Goal: Transaction & Acquisition: Subscribe to service/newsletter

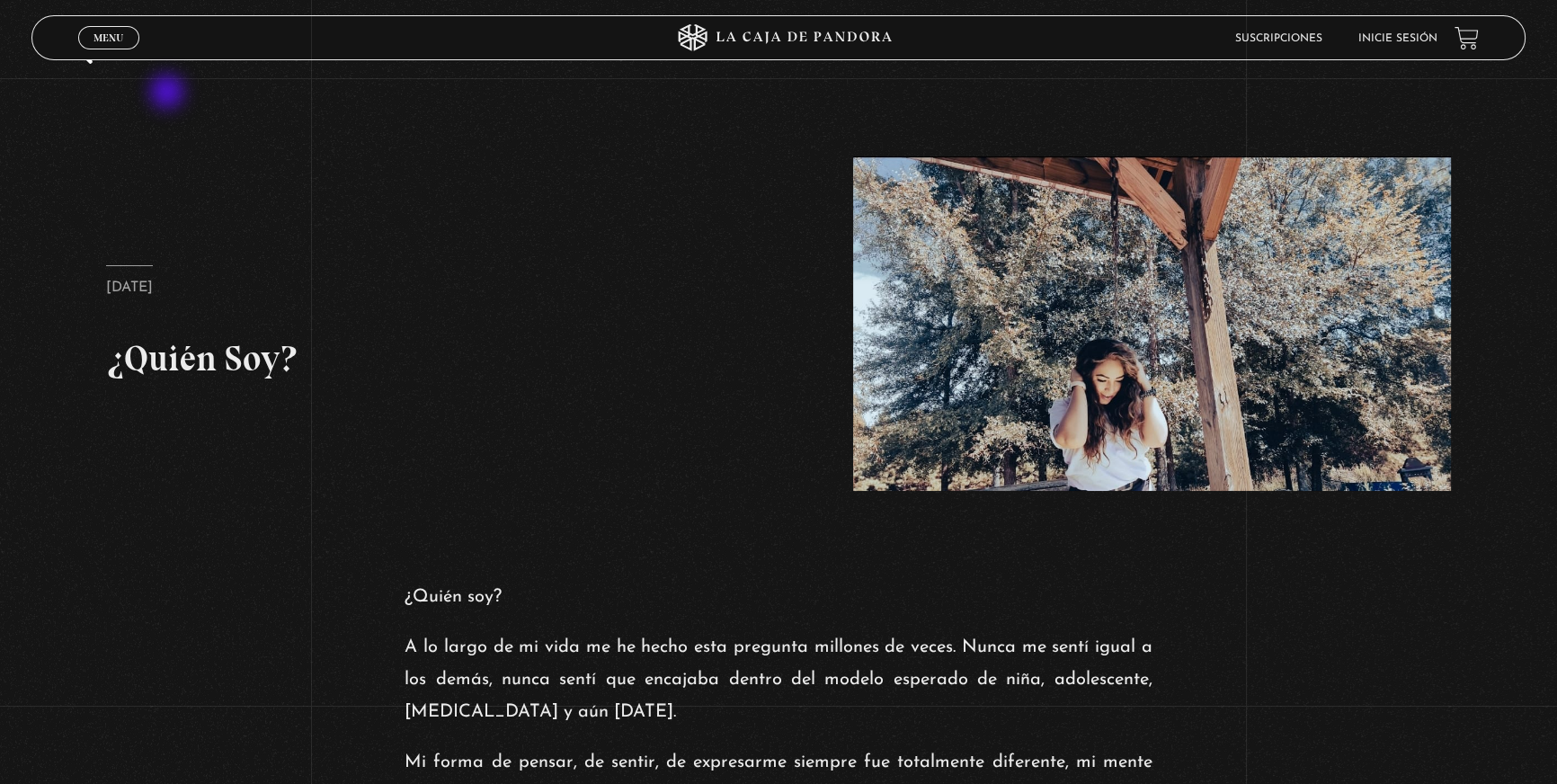
click at [119, 31] on link "Menu Cerrar" at bounding box center [108, 37] width 61 height 23
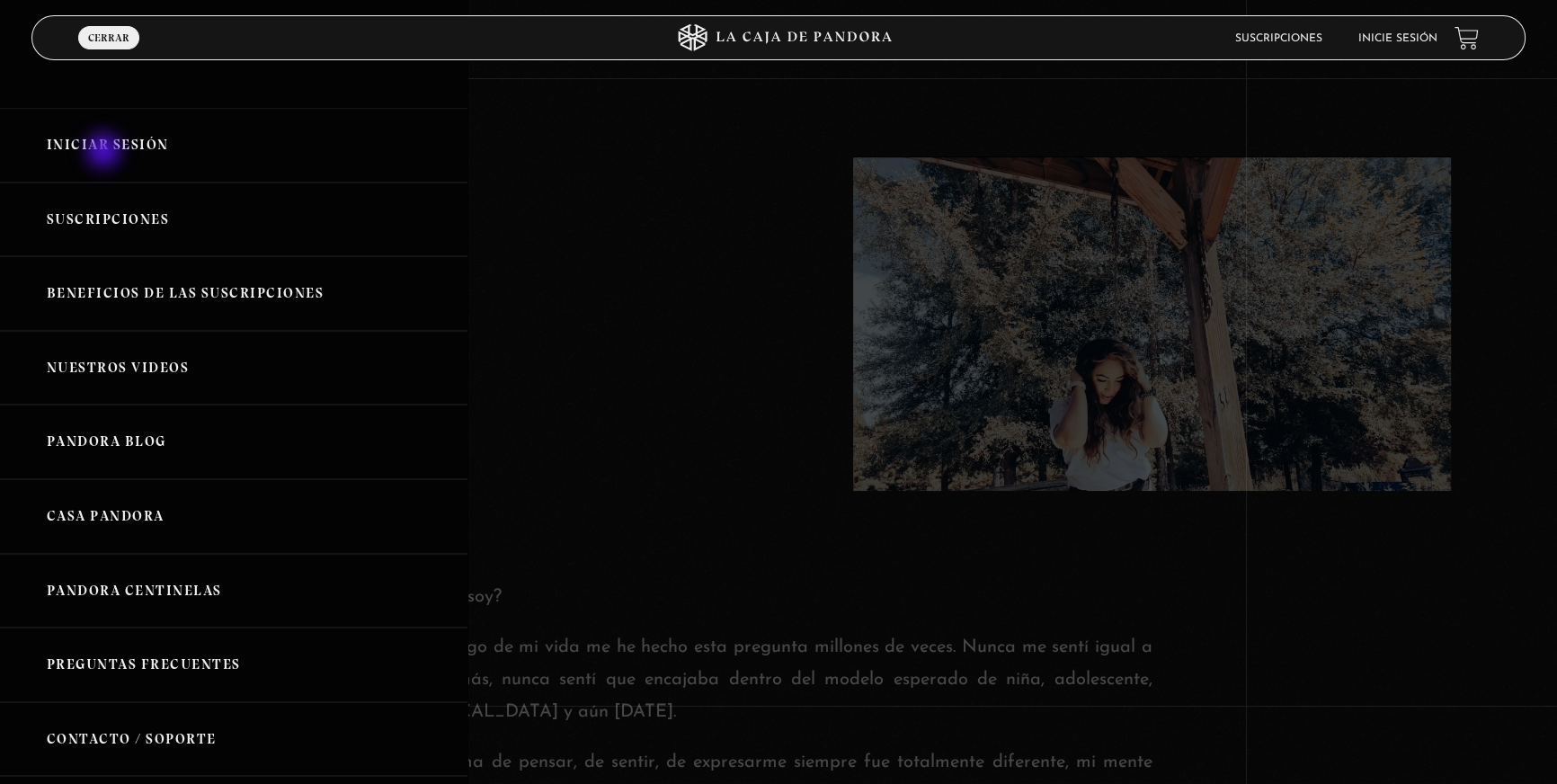
click at [105, 147] on link "Iniciar Sesión" at bounding box center [234, 145] width 468 height 75
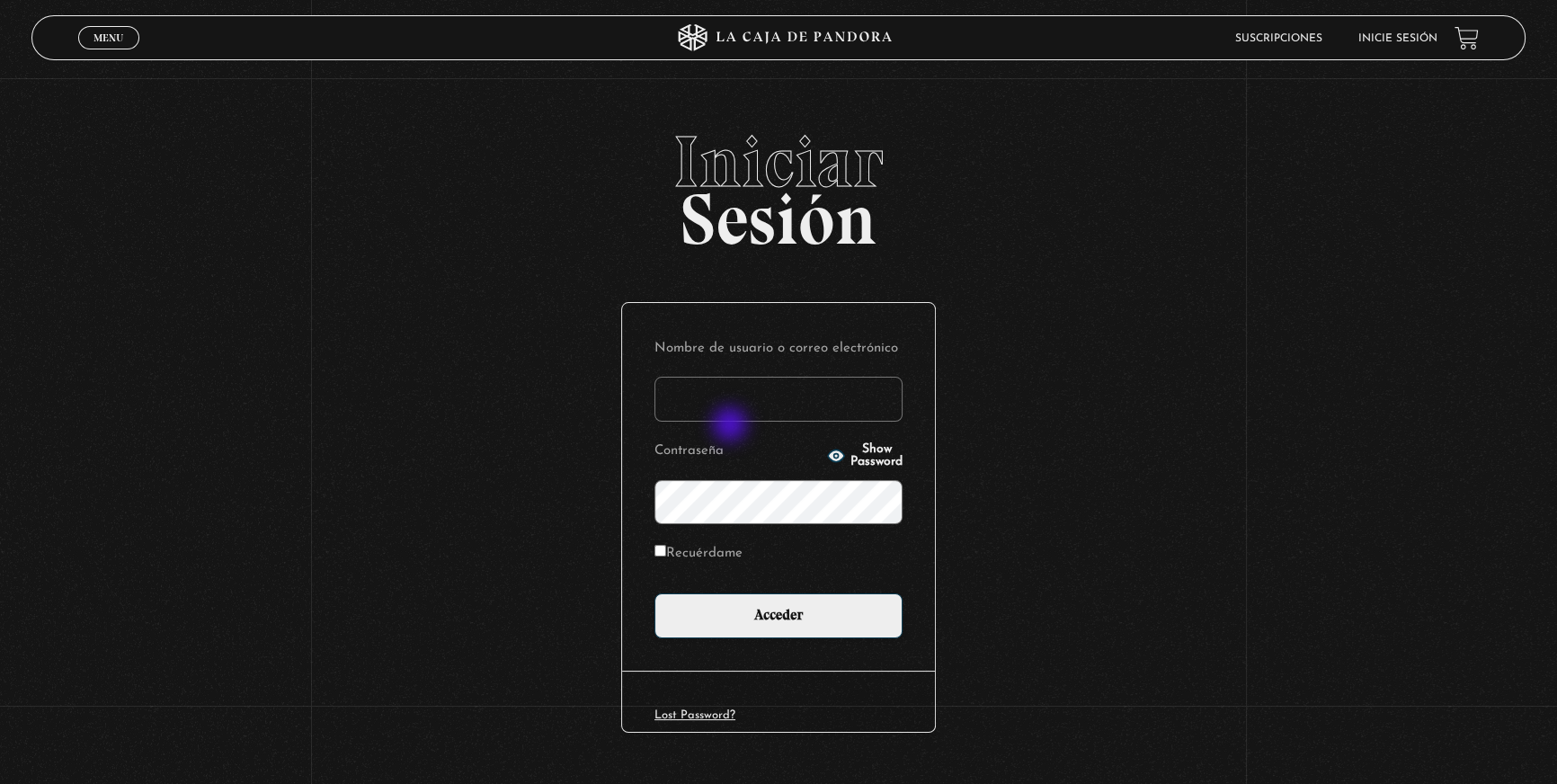
type input "lisbethfelixpaulino"
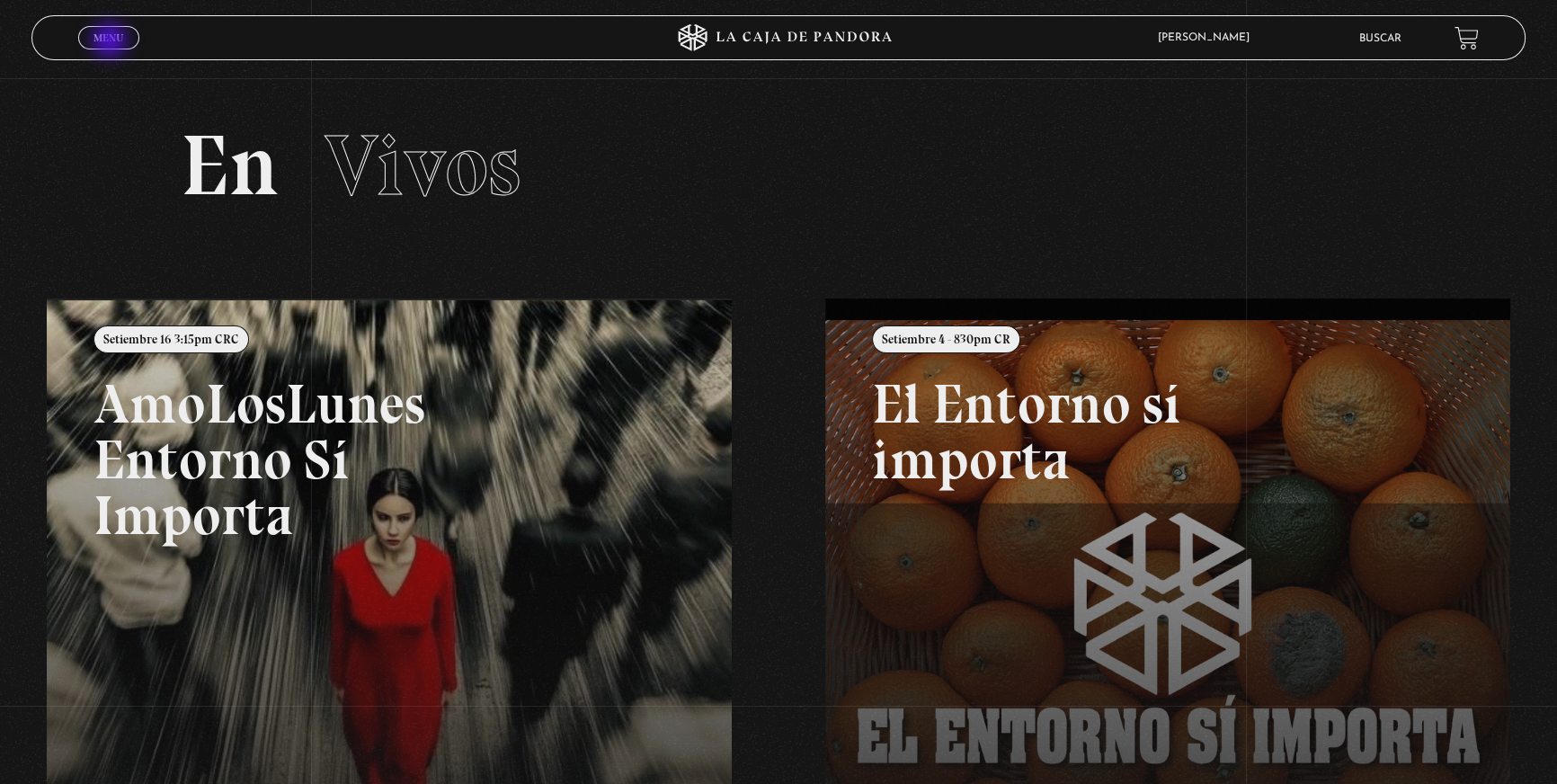
click at [111, 42] on span "Menu" at bounding box center [109, 37] width 30 height 11
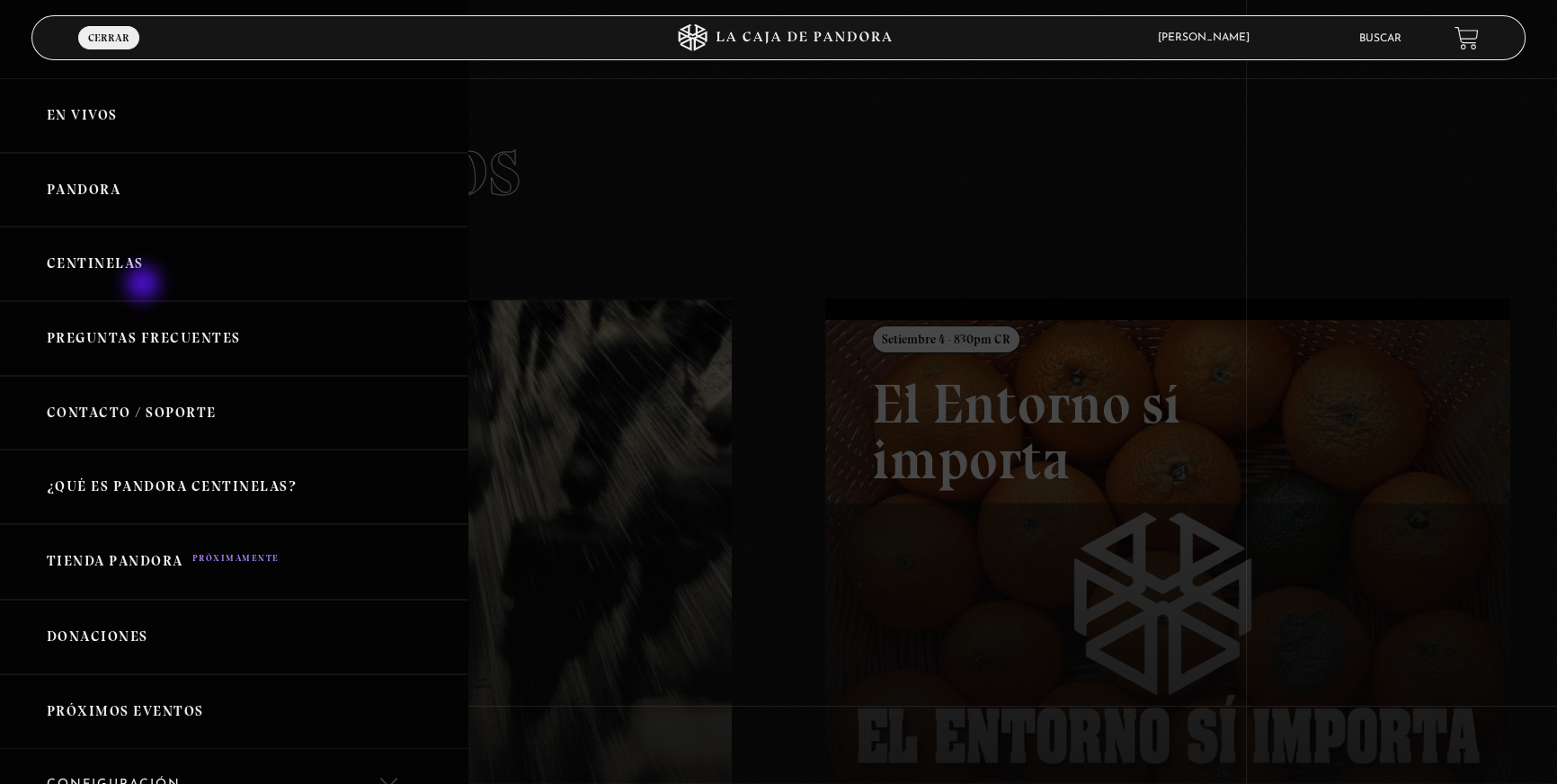
click at [137, 273] on link "Centinelas" at bounding box center [234, 264] width 468 height 75
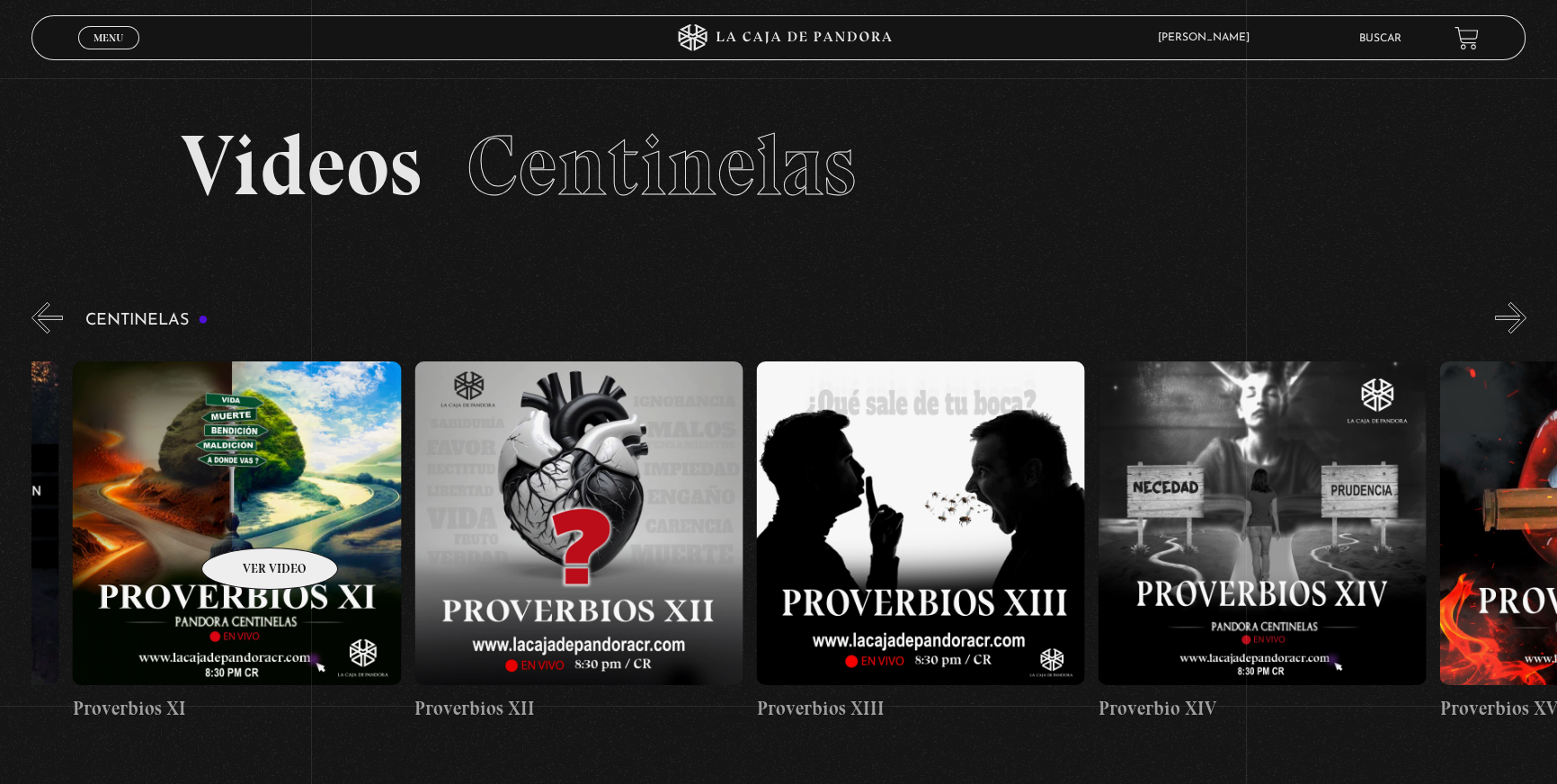
drag, startPoint x: 1106, startPoint y: 548, endPoint x: 361, endPoint y: 520, distance: 745.0
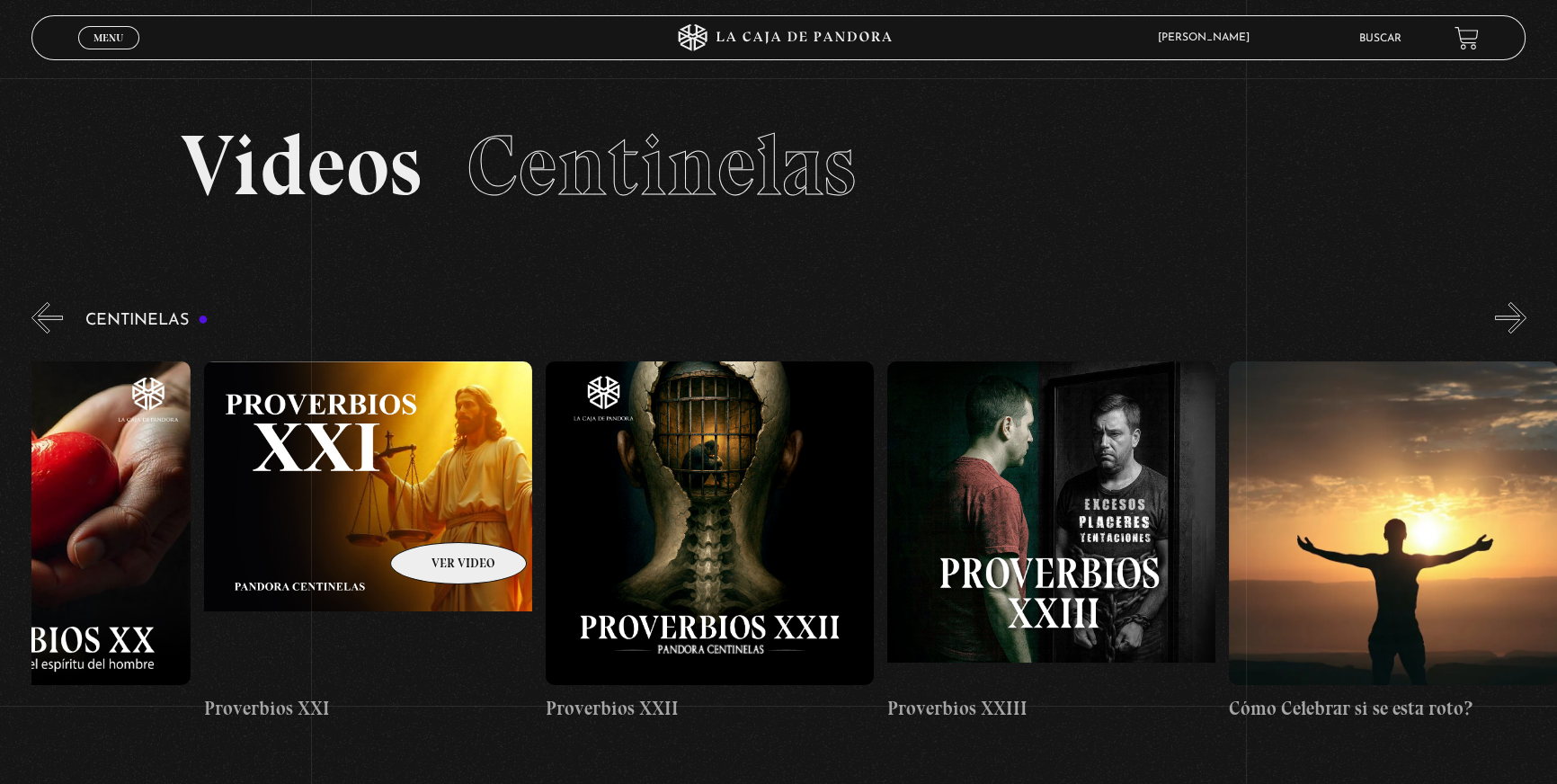
drag, startPoint x: 1092, startPoint y: 527, endPoint x: 435, endPoint y: 515, distance: 657.3
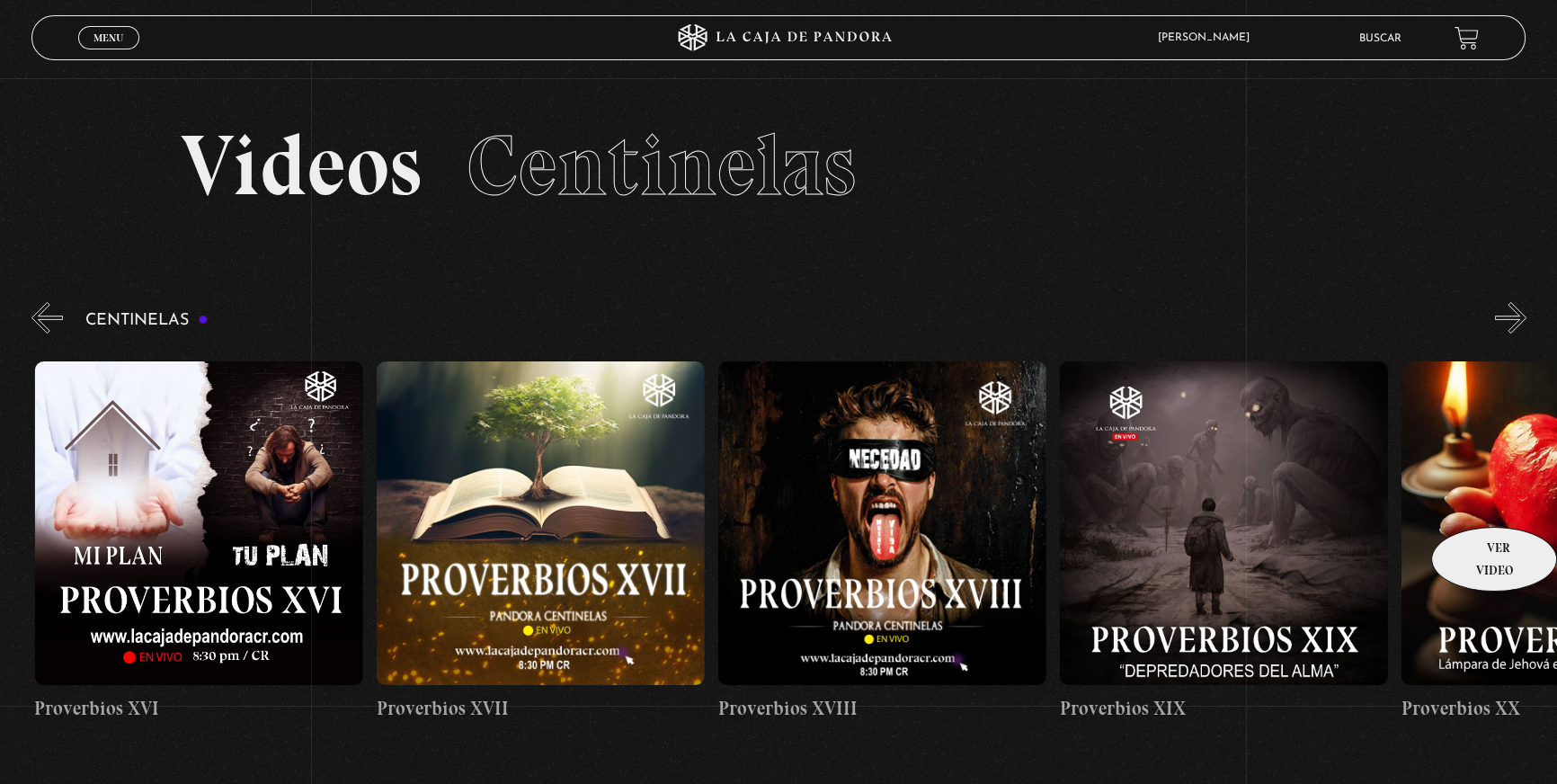
drag, startPoint x: 995, startPoint y: 512, endPoint x: 1476, endPoint y: 500, distance: 481.2
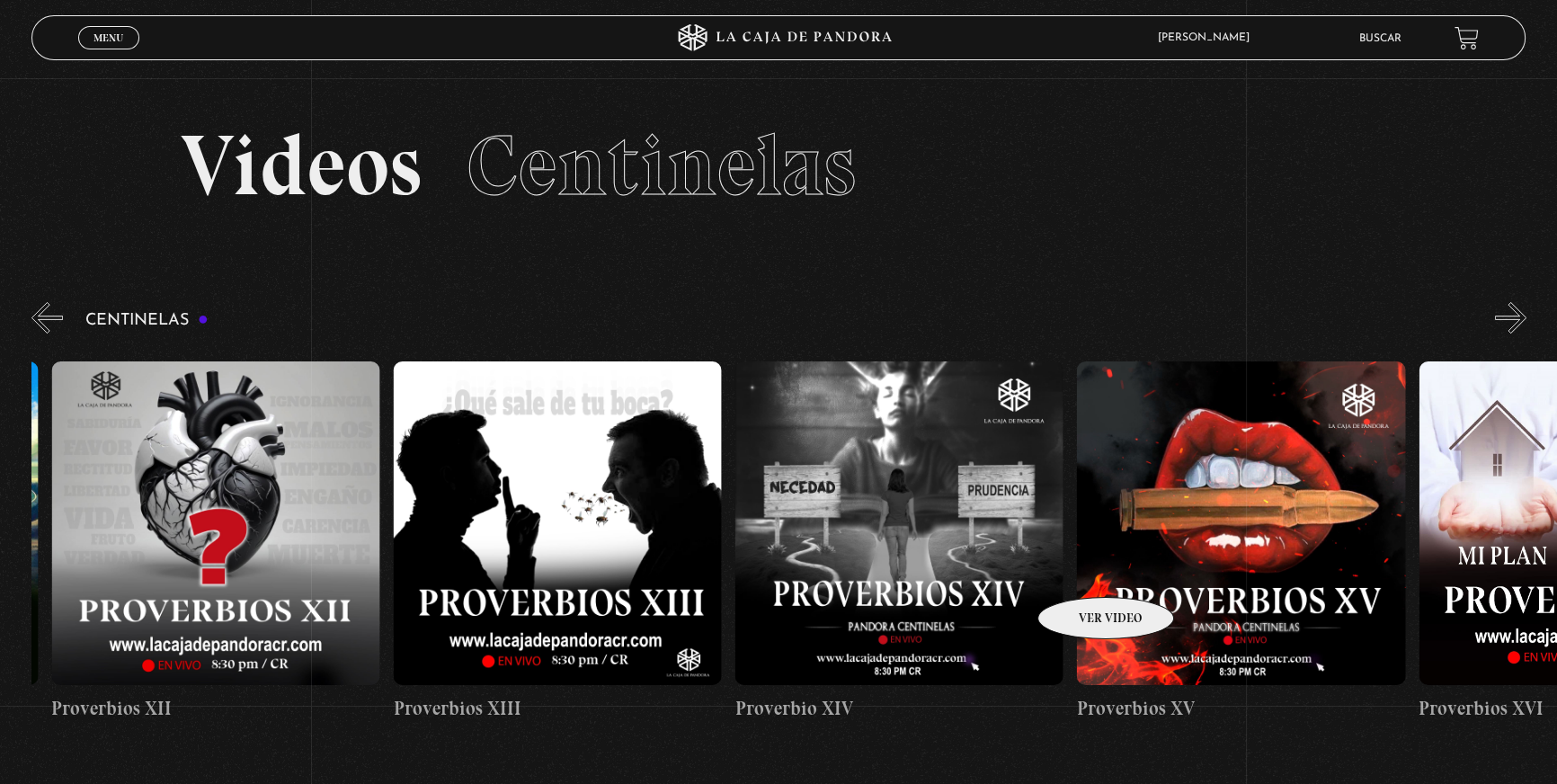
scroll to position [0, 5103]
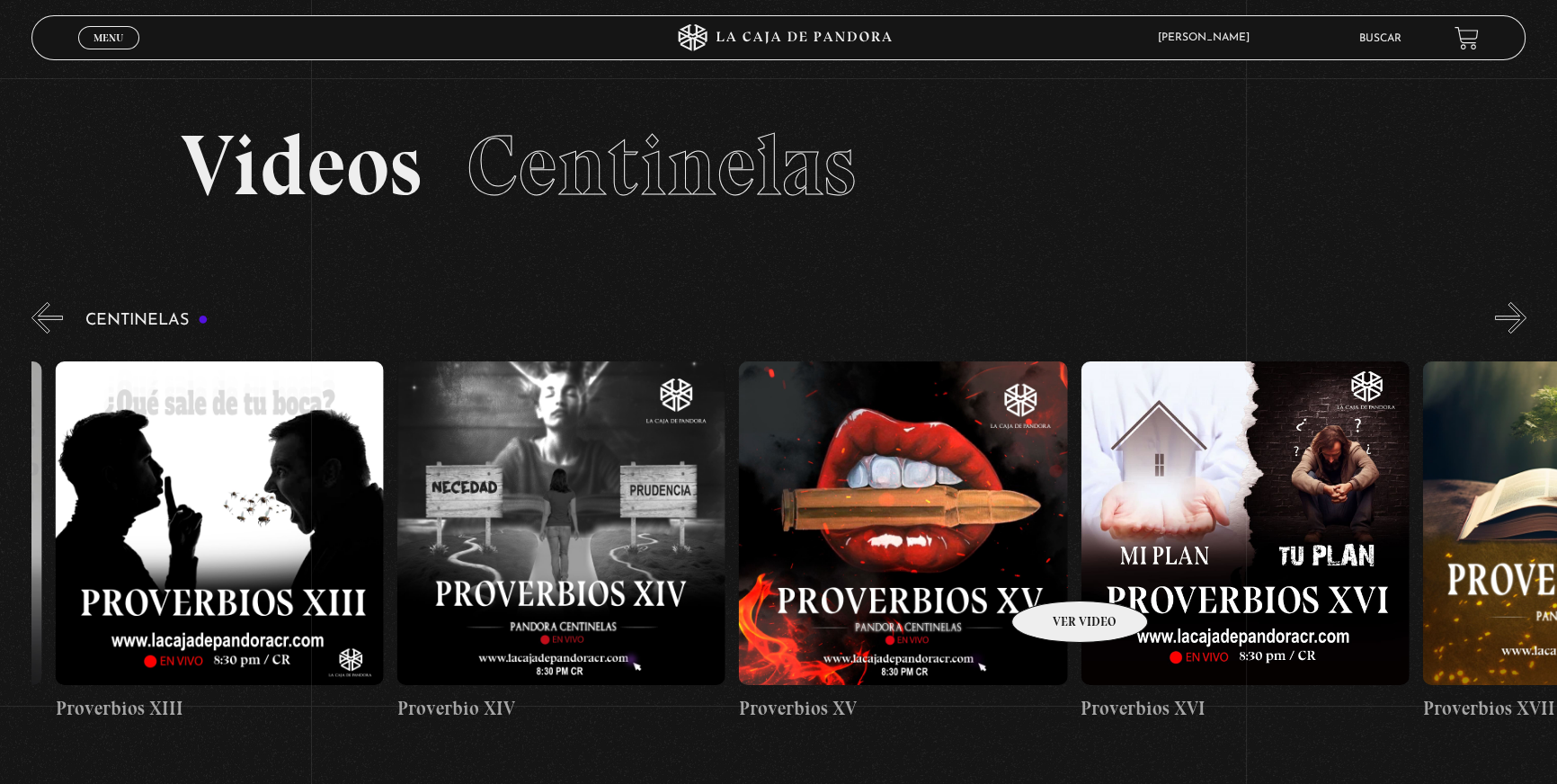
drag, startPoint x: 856, startPoint y: 545, endPoint x: 1056, endPoint y: 574, distance: 202.6
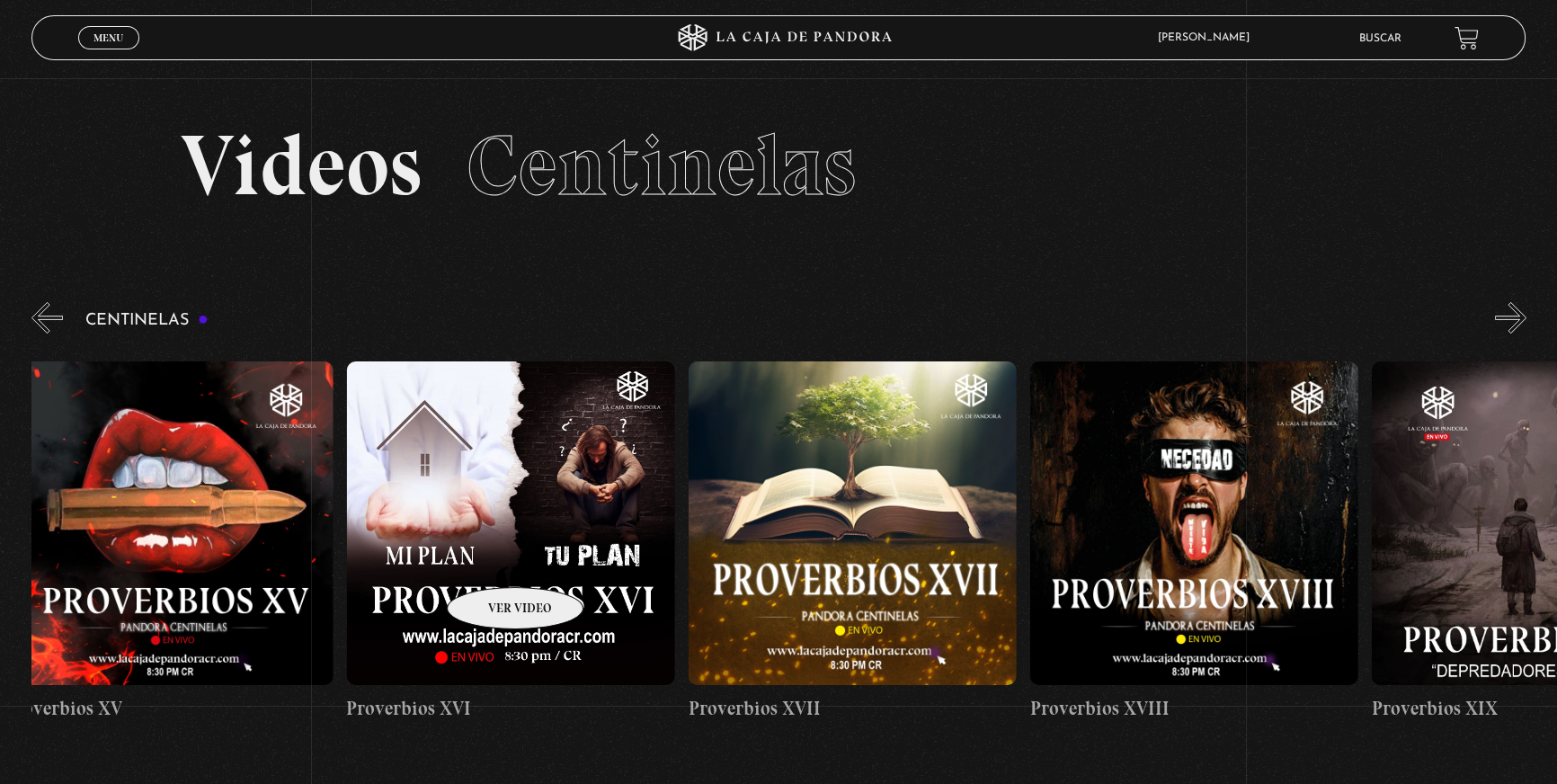
scroll to position [0, 5870]
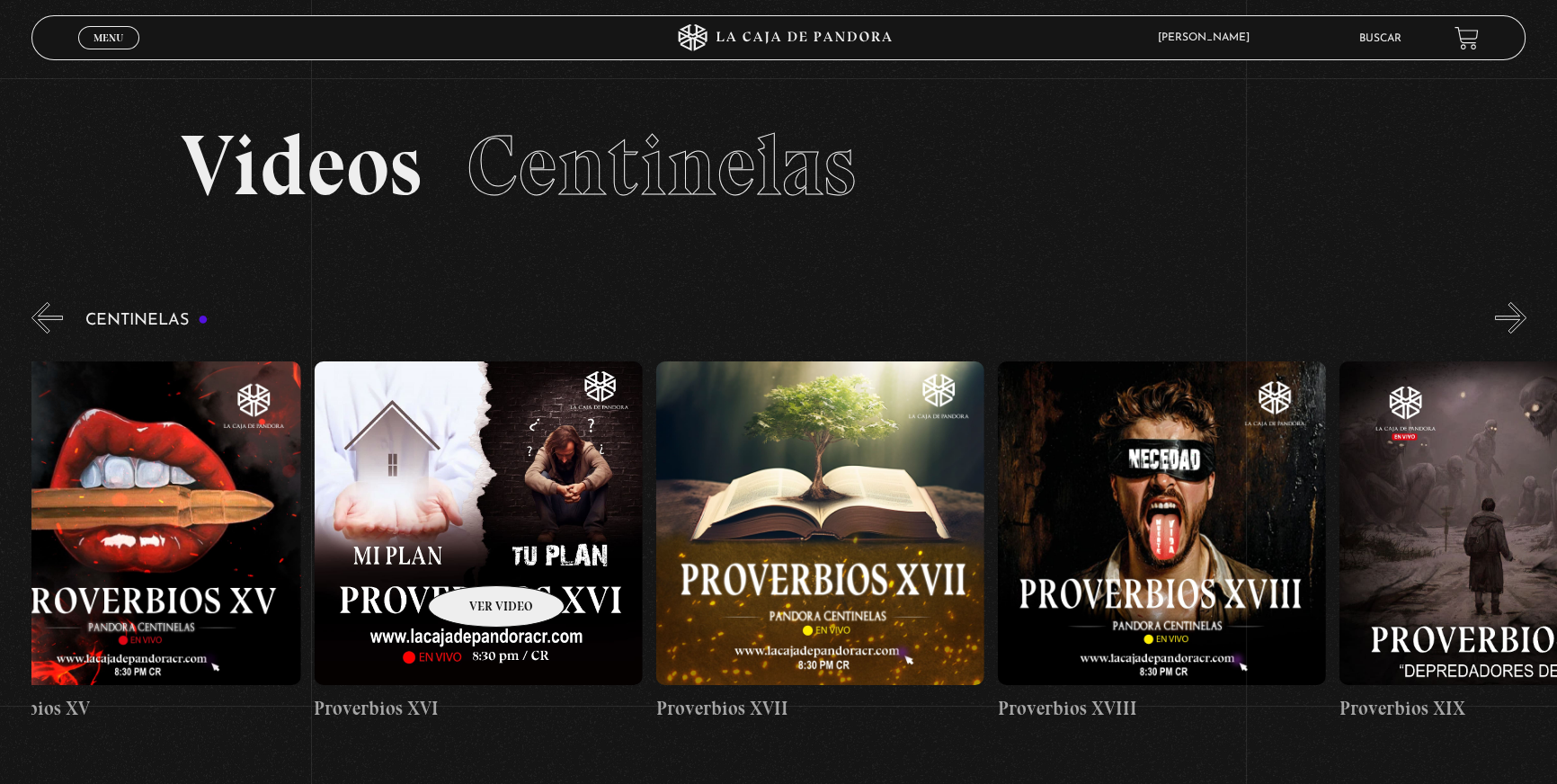
drag, startPoint x: 642, startPoint y: 555, endPoint x: 473, endPoint y: 558, distance: 169.1
click at [508, 531] on figure at bounding box center [479, 523] width 328 height 324
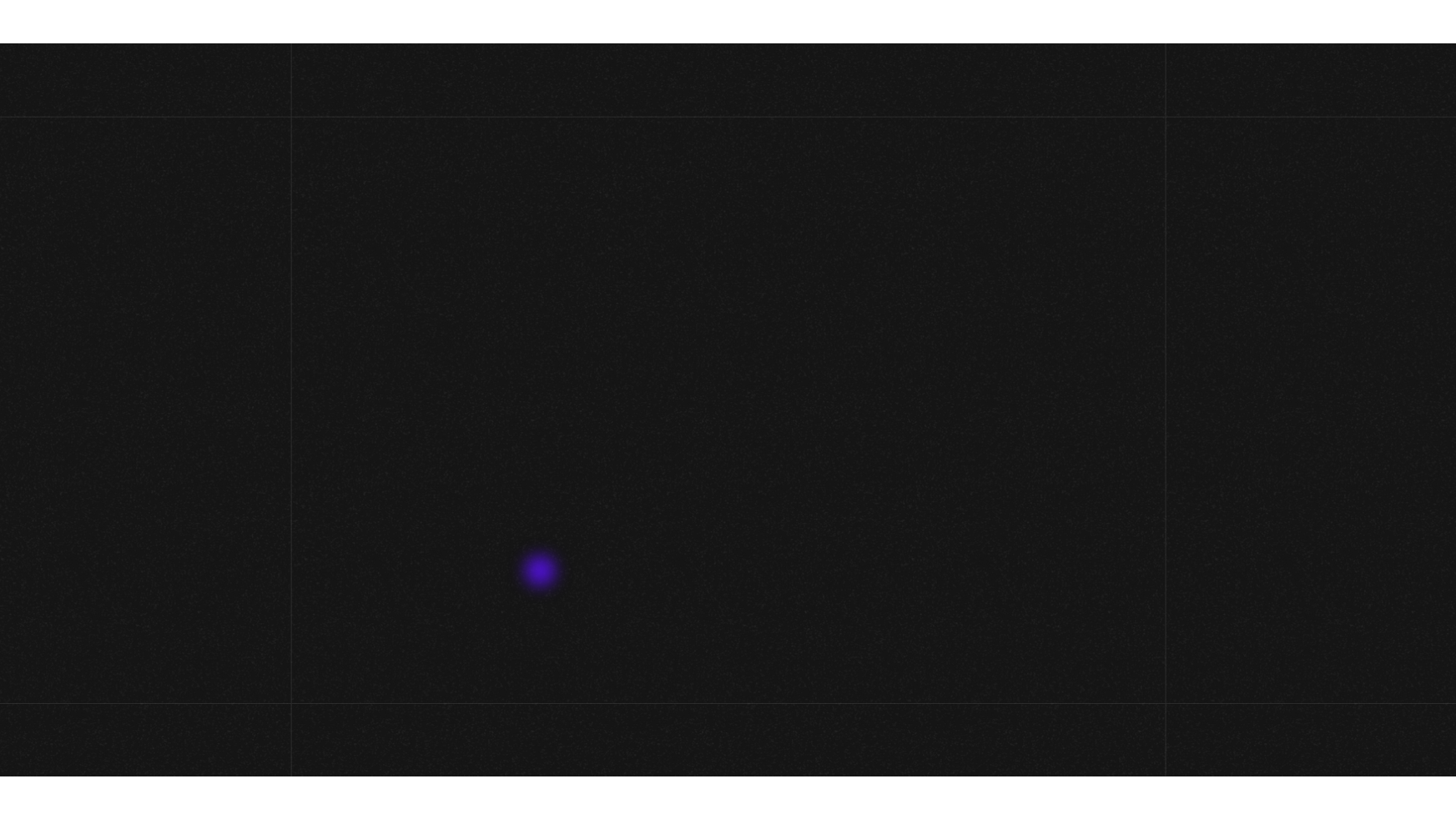
scroll to position [75, 0]
